Goal: Use online tool/utility: Utilize a website feature to perform a specific function

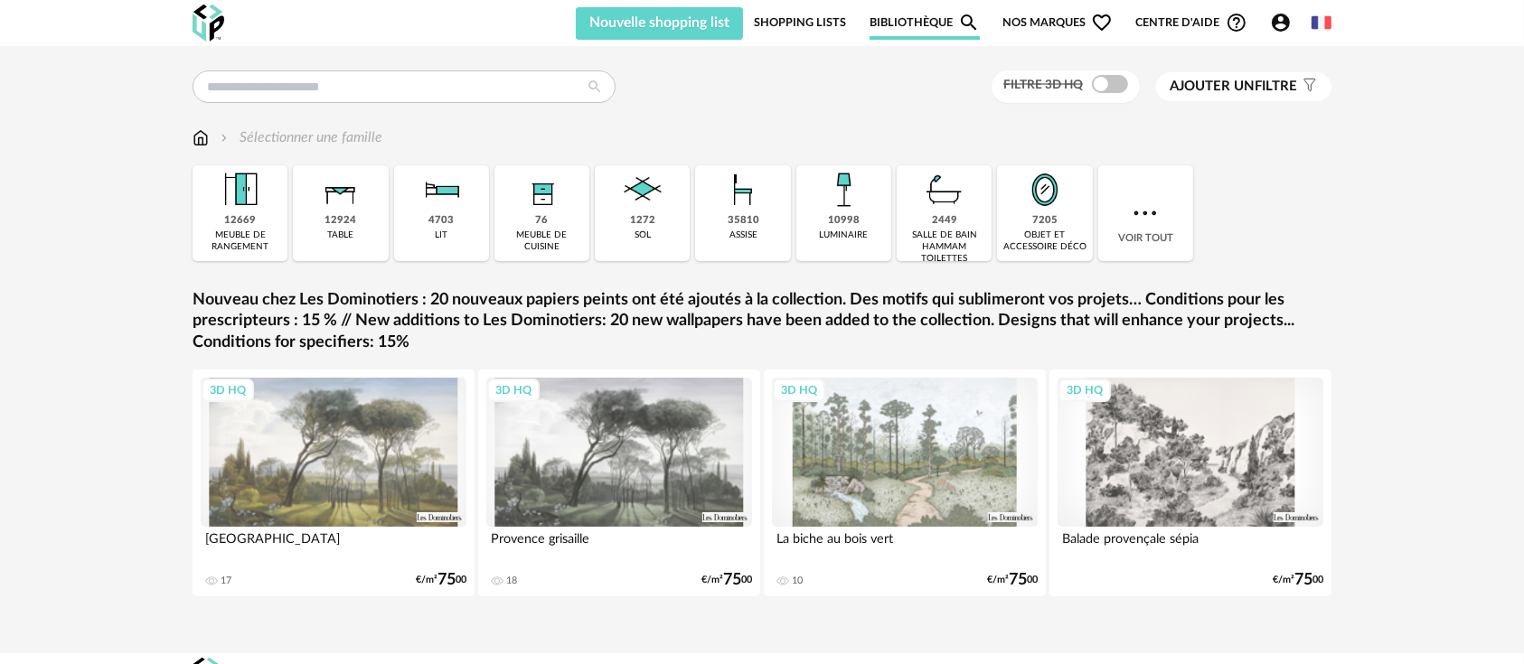
click at [1277, 33] on icon "Account Circle icon" at bounding box center [1281, 23] width 22 height 22
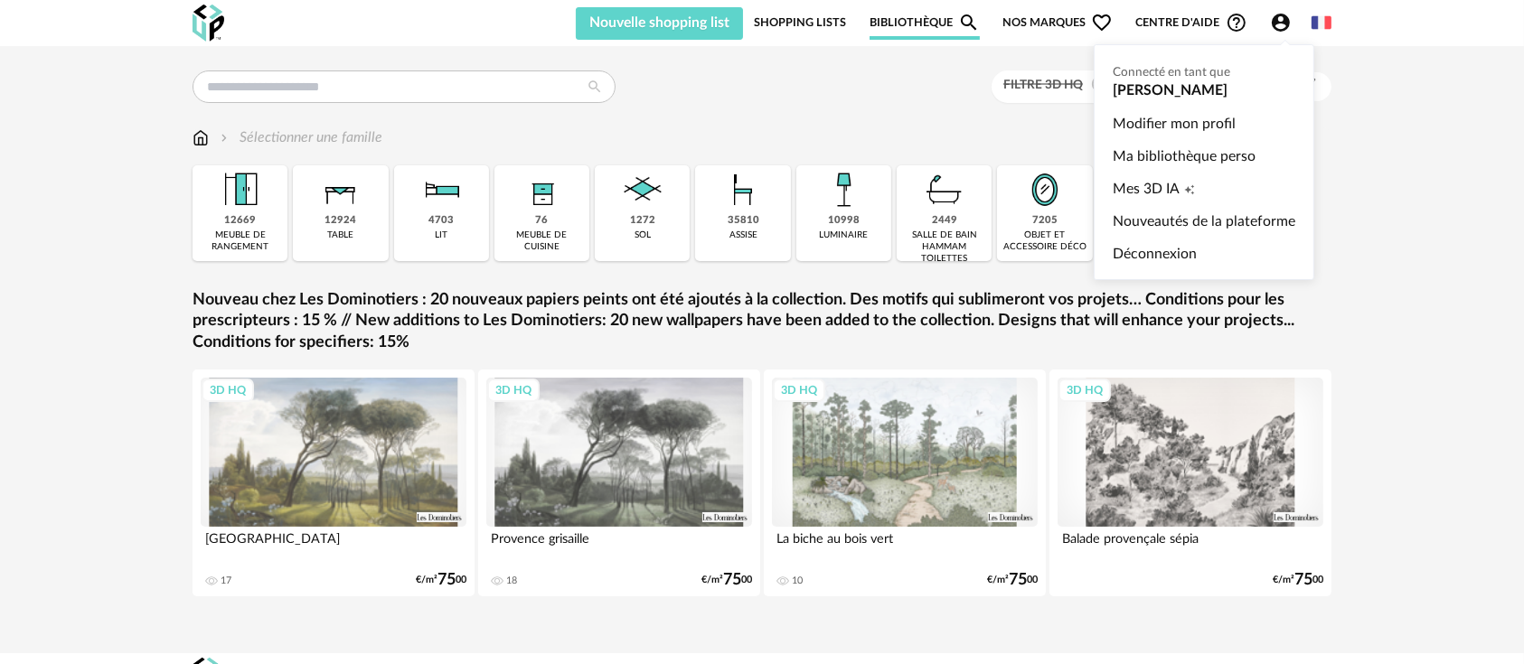
click at [1165, 83] on ul "Connecté en tant que [PERSON_NAME] Modifier mon profil Ma bibliothèque perso Me…" at bounding box center [1204, 162] width 221 height 236
click at [1159, 69] on ul "Connecté en tant que [PERSON_NAME] Modifier mon profil Ma bibliothèque perso Me…" at bounding box center [1204, 162] width 221 height 236
click at [1152, 117] on link "Modifier mon profil" at bounding box center [1204, 124] width 183 height 33
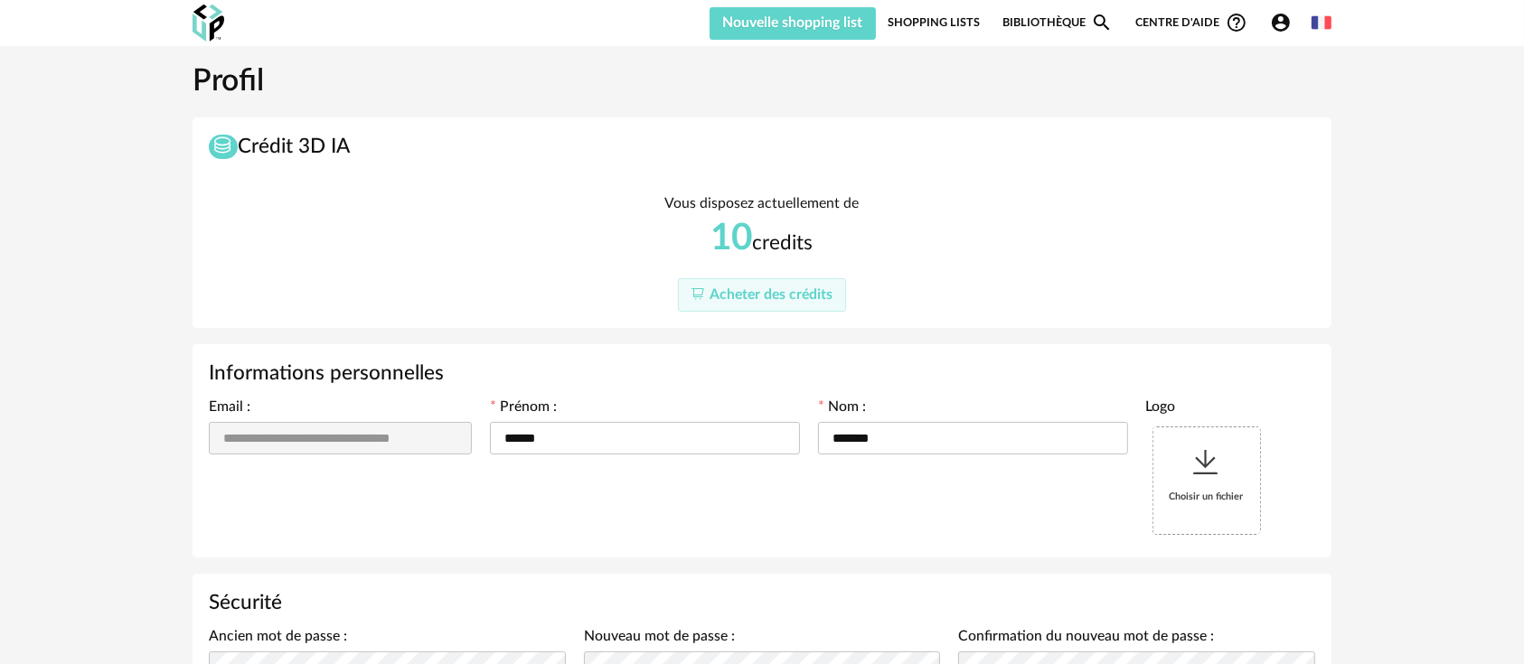
click at [1034, 26] on link "Bibliothèque Magnify icon" at bounding box center [1057, 22] width 110 height 34
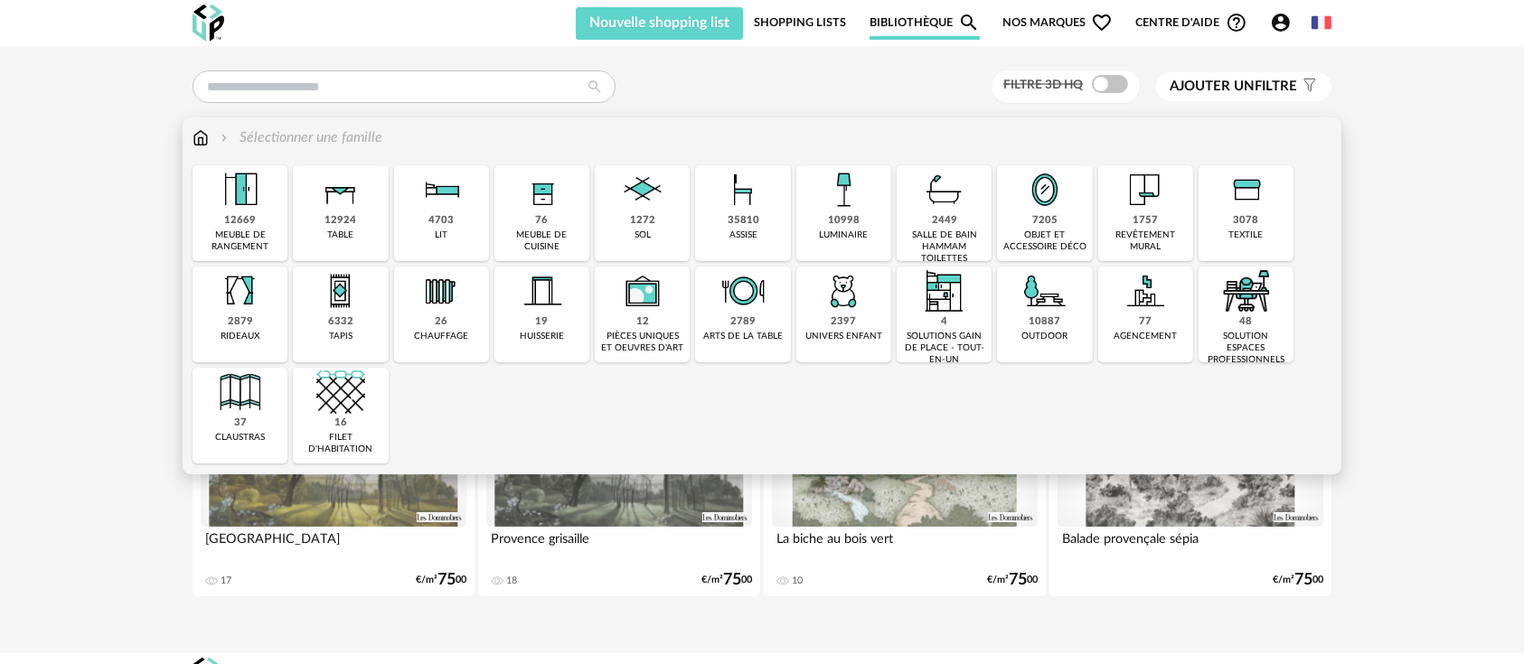
click at [738, 212] on img at bounding box center [743, 189] width 49 height 49
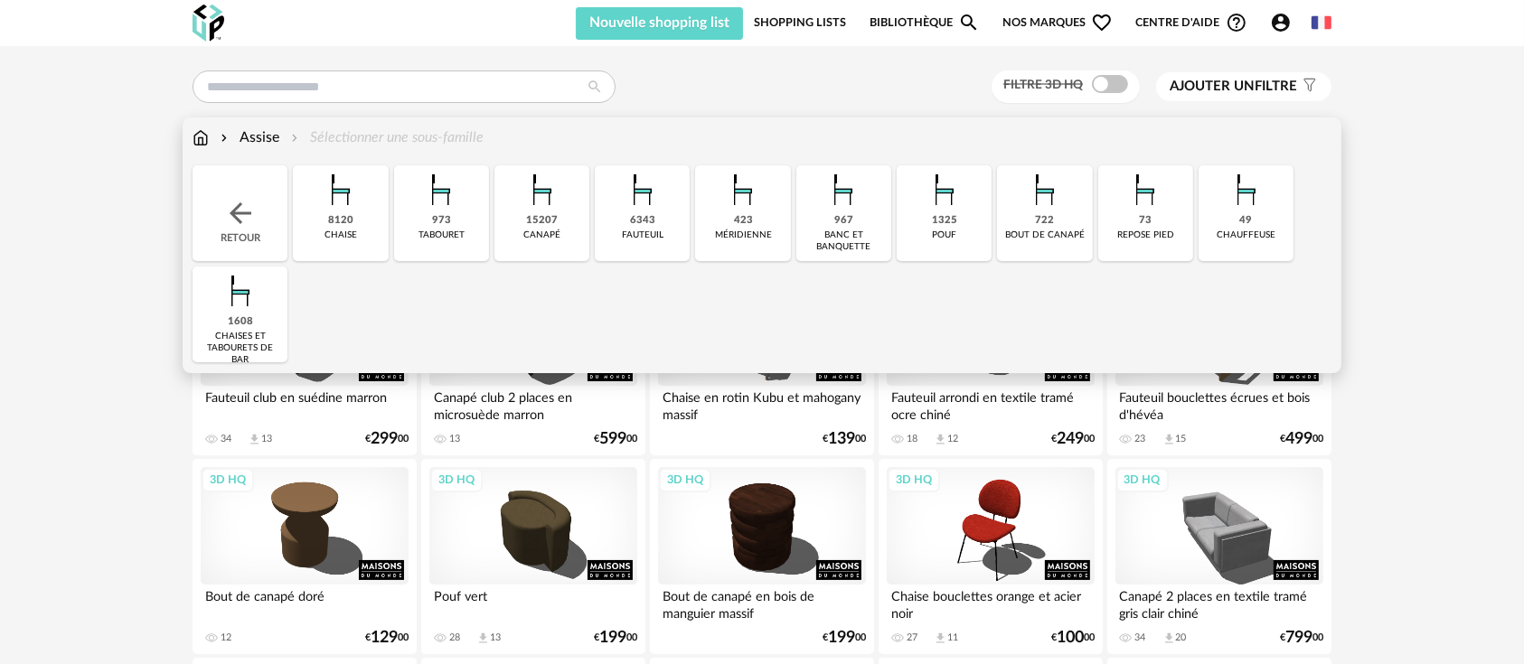
click at [664, 221] on div "6343 [GEOGRAPHIC_DATA]" at bounding box center [642, 213] width 95 height 96
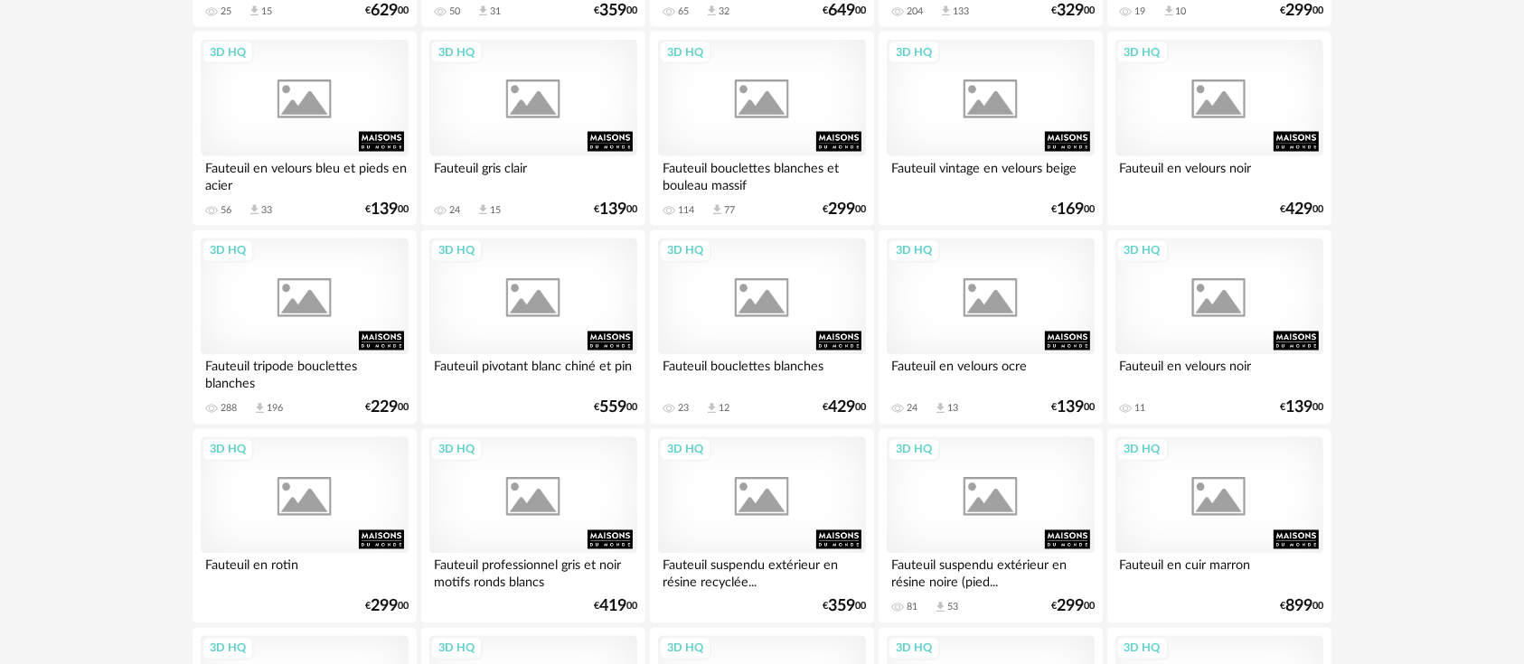
scroll to position [3693, 0]
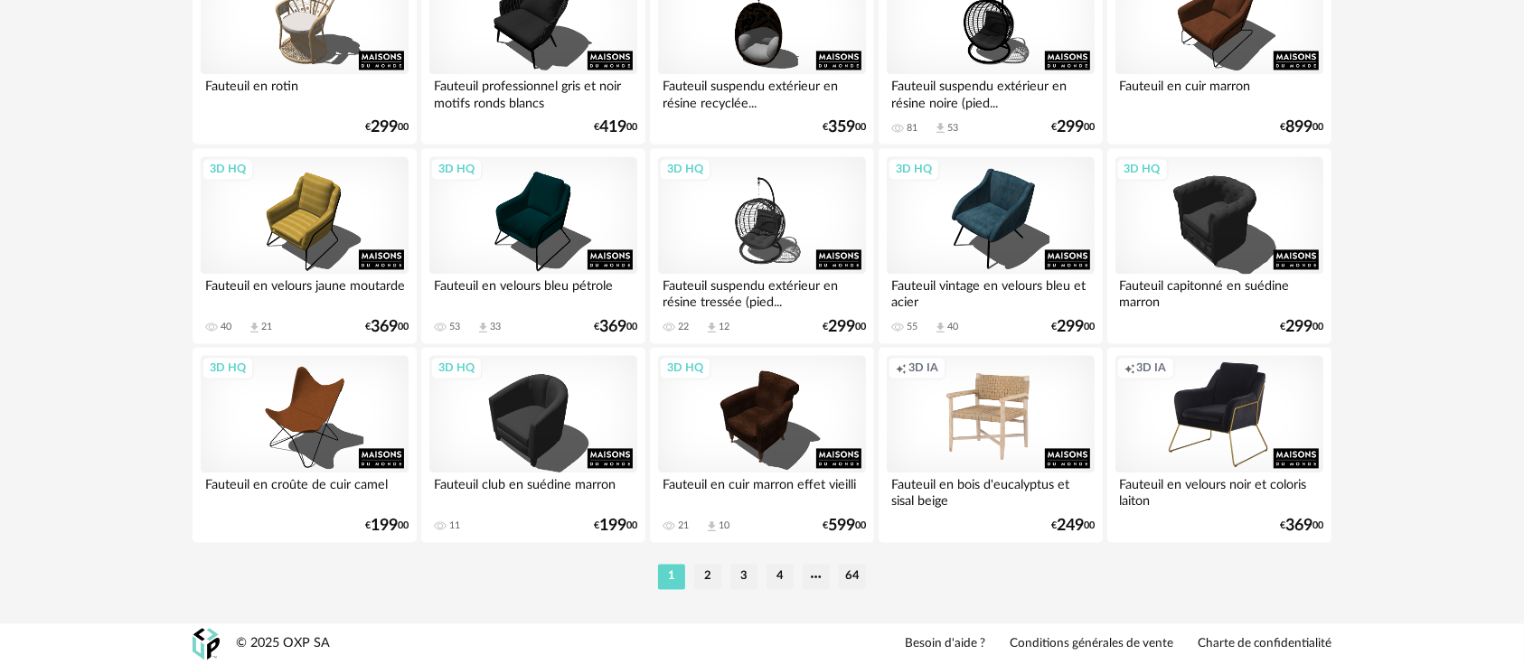
click at [969, 429] on div "Creation icon 3D IA" at bounding box center [991, 414] width 208 height 118
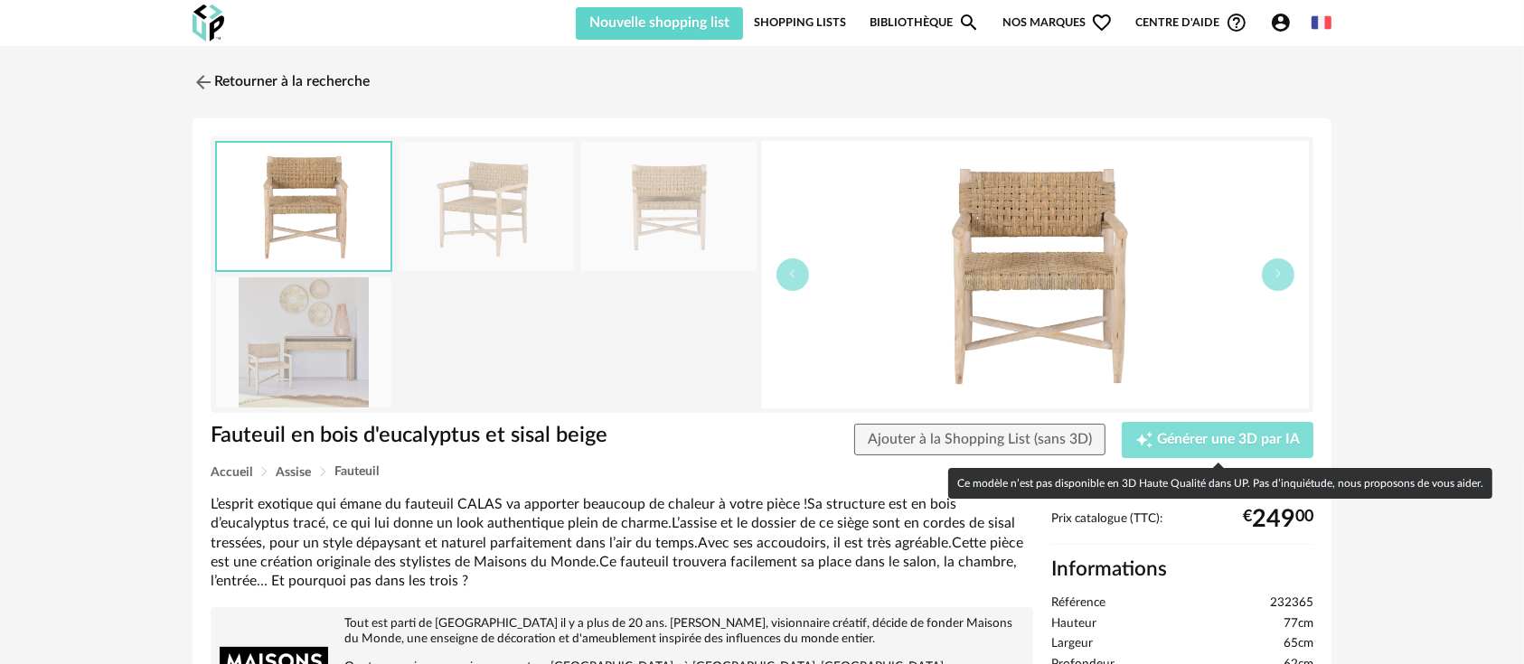
click at [1186, 437] on span "Générer une 3D par IA" at bounding box center [1228, 440] width 143 height 14
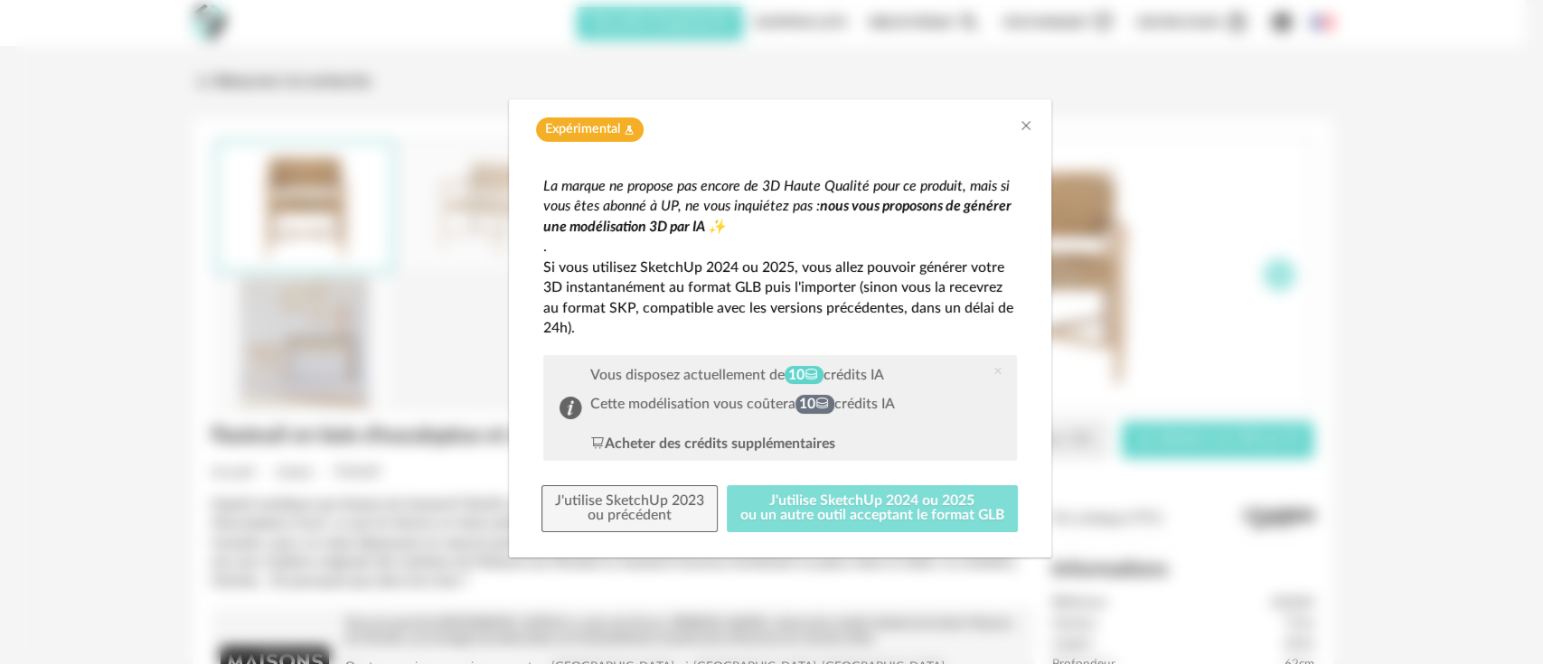
click at [907, 503] on button "J'utilise SketchUp 2024 ou 2025 ou un autre outil acceptant le format GLB" at bounding box center [872, 508] width 291 height 47
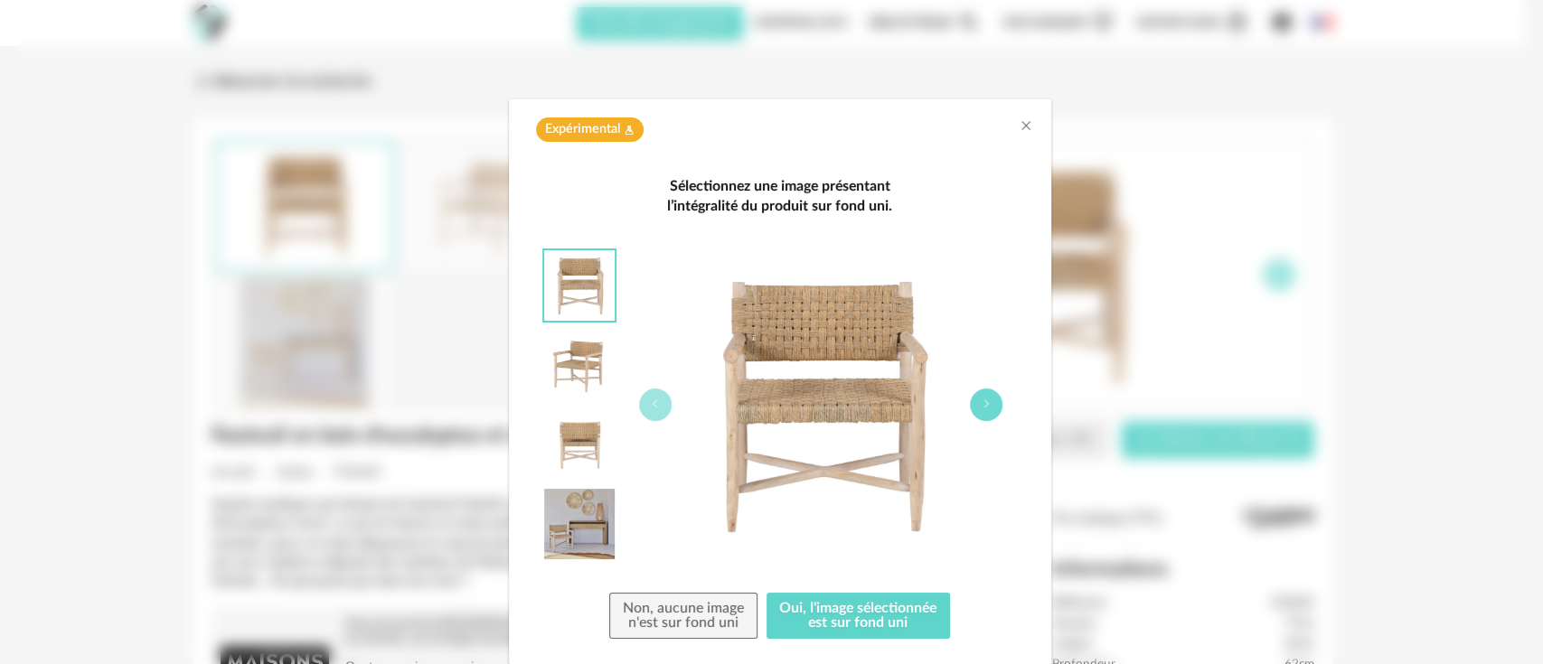
click at [981, 400] on icon "dialog" at bounding box center [986, 404] width 11 height 11
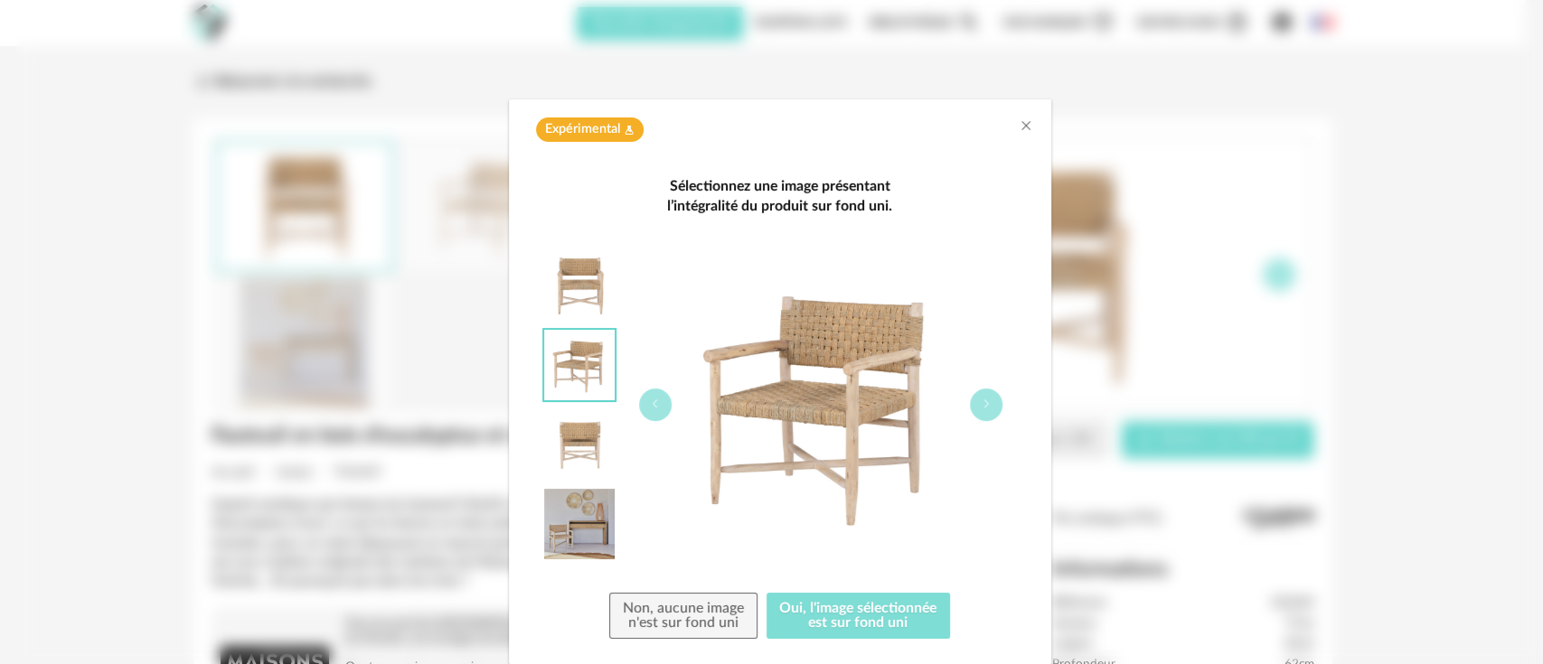
click at [850, 619] on button "Oui, l'image sélectionnée est sur fond uni" at bounding box center [858, 616] width 184 height 47
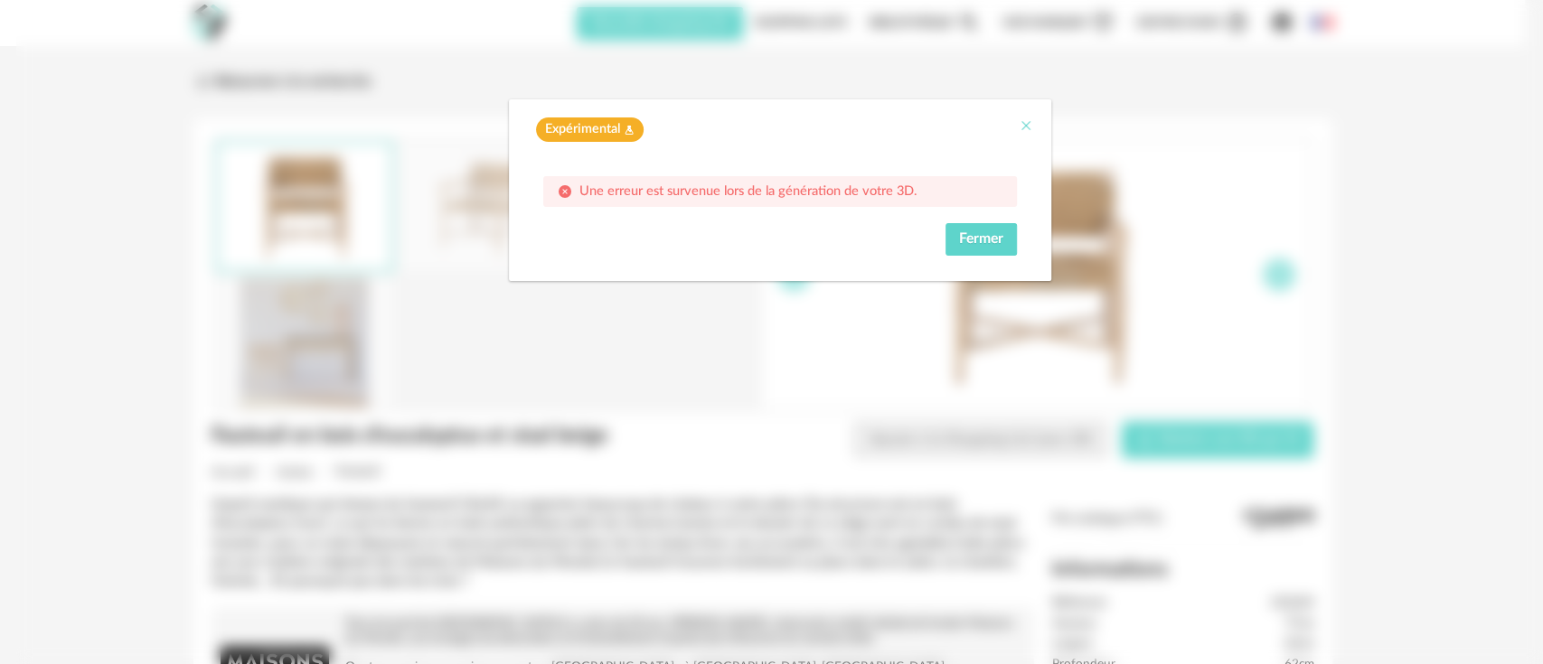
click at [1030, 123] on icon "Close" at bounding box center [1026, 125] width 14 height 14
